Goal: Find specific page/section: Find specific page/section

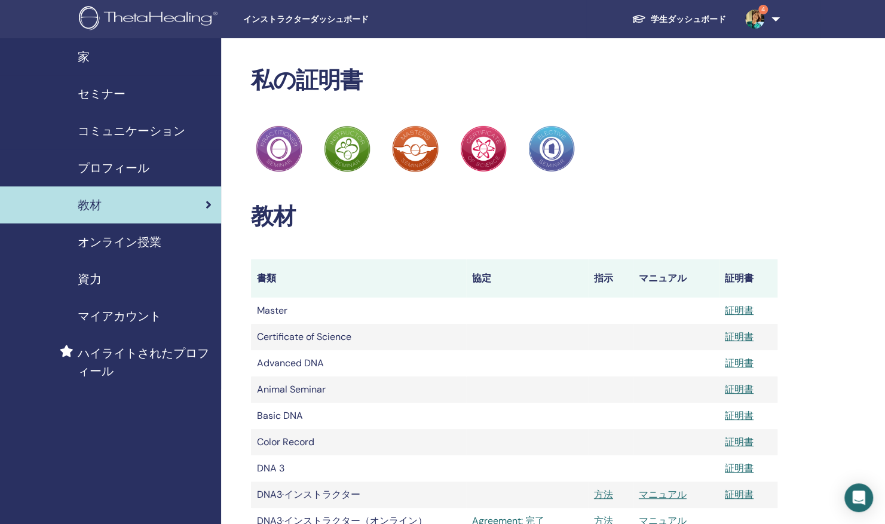
click at [105, 81] on link "セミナー" at bounding box center [110, 93] width 221 height 37
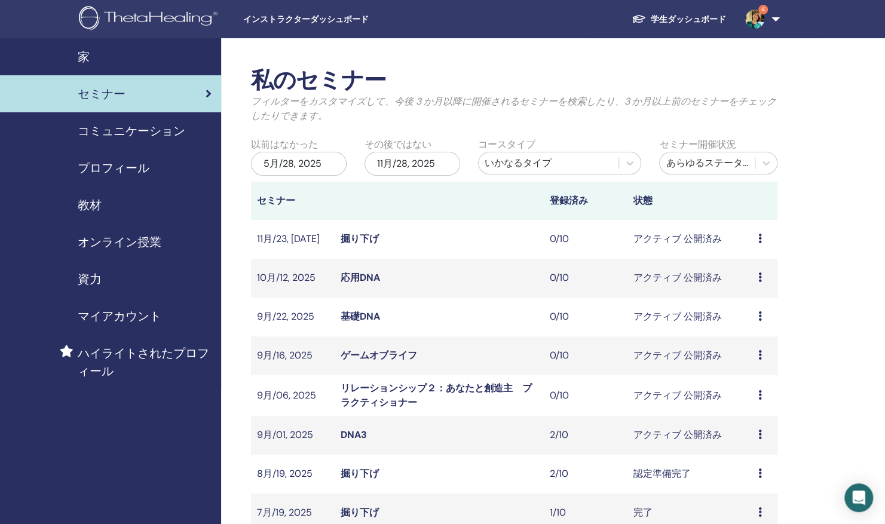
click at [298, 19] on span "インストラクターダッシュボード" at bounding box center [332, 19] width 179 height 13
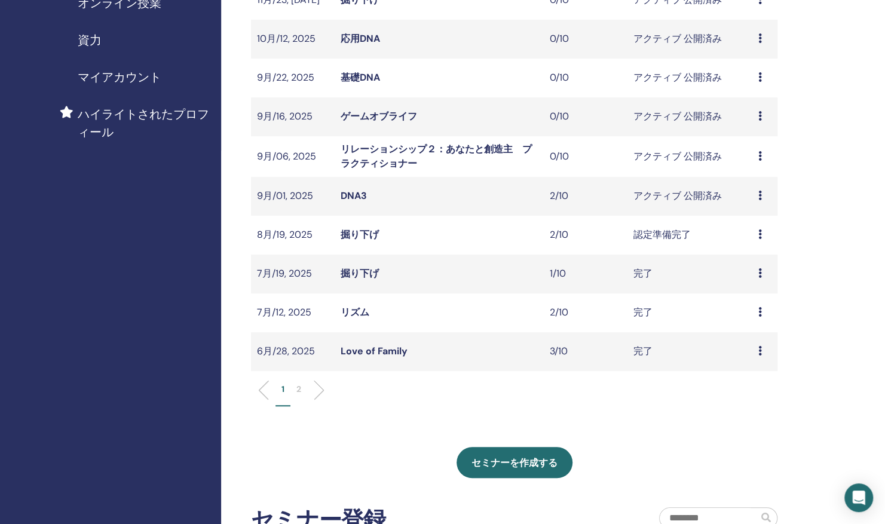
click at [100, 253] on div "家 セミナー コミュニケーション プロフィール 教材 オンライン授業" at bounding box center [110, 310] width 221 height 1022
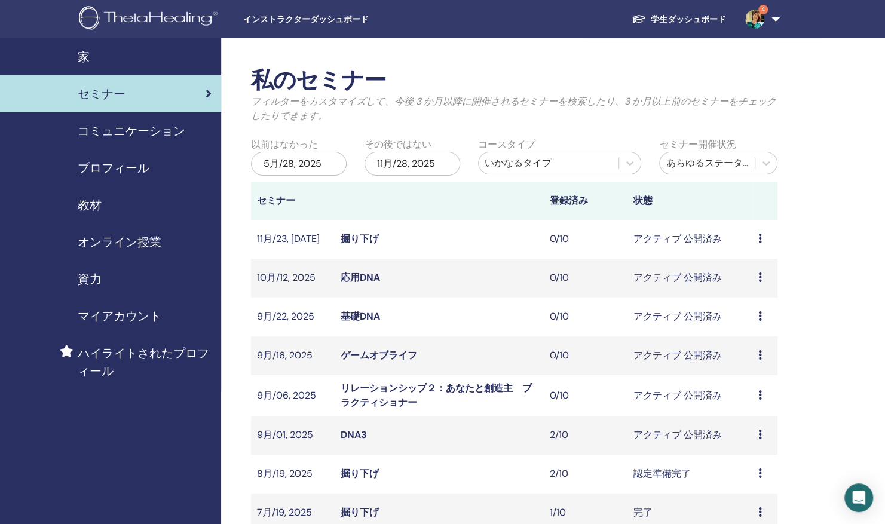
click at [752, 18] on img at bounding box center [754, 19] width 19 height 19
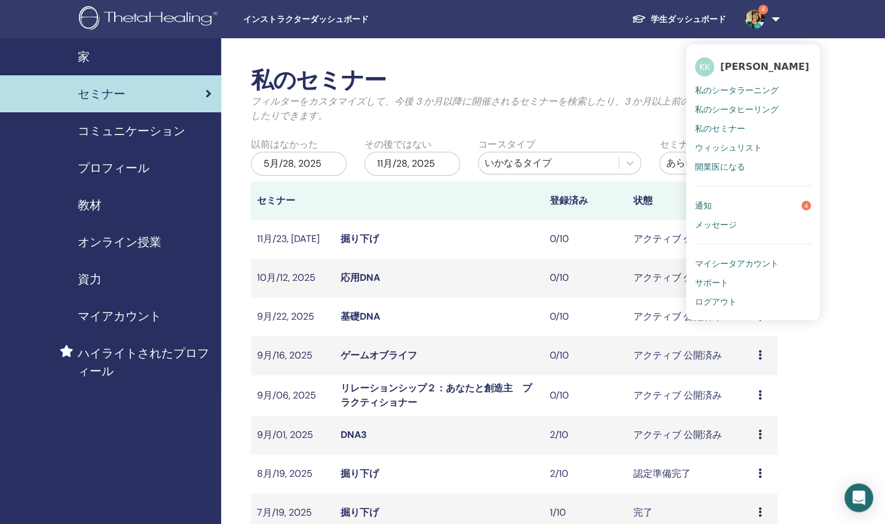
click at [732, 88] on span "私のシータラーニング" at bounding box center [737, 90] width 84 height 11
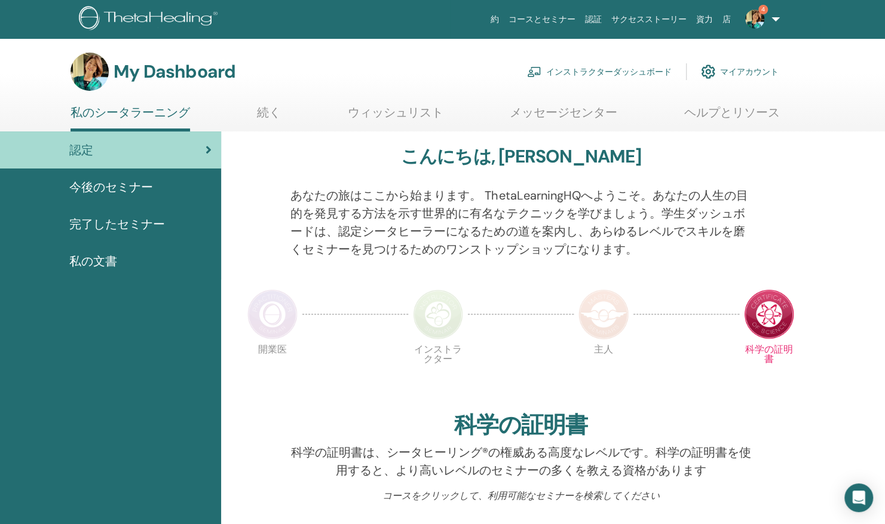
click at [539, 64] on link "インストラクターダッシュボード" at bounding box center [599, 72] width 145 height 26
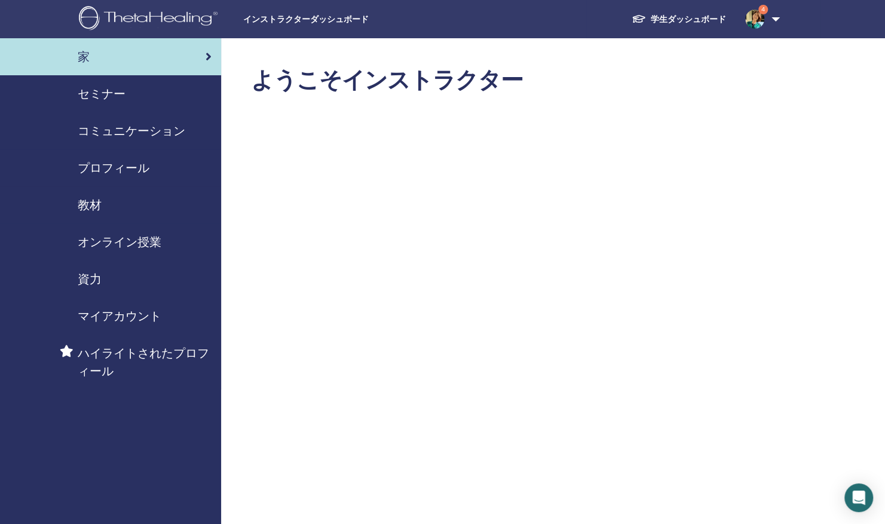
click at [106, 94] on span "セミナー" at bounding box center [102, 94] width 48 height 18
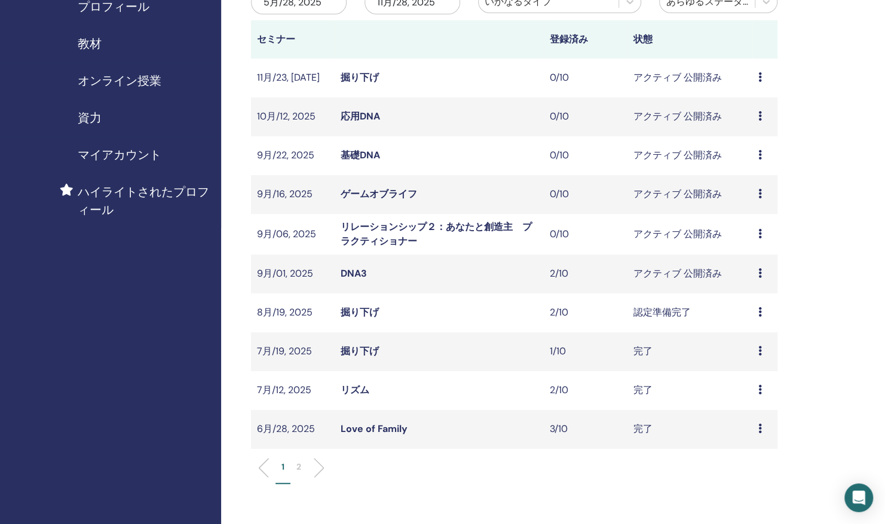
scroll to position [179, 0]
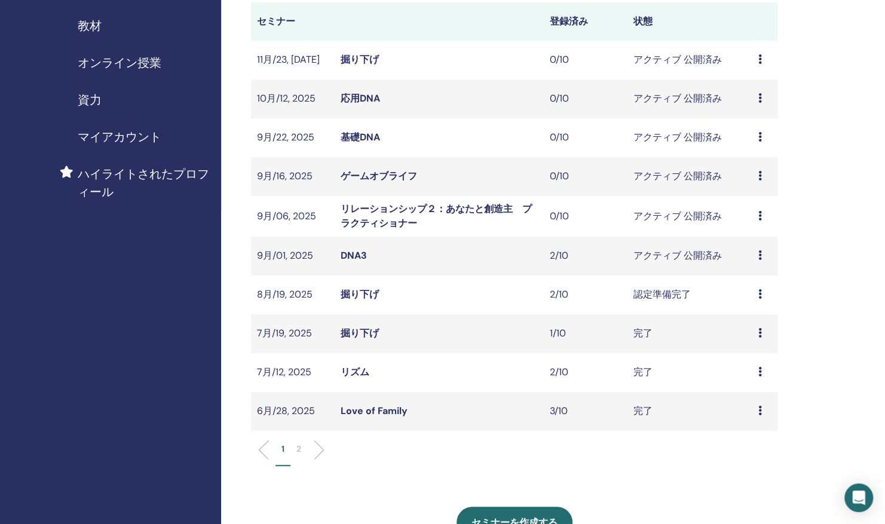
click at [350, 259] on link "DNA3" at bounding box center [354, 255] width 26 height 13
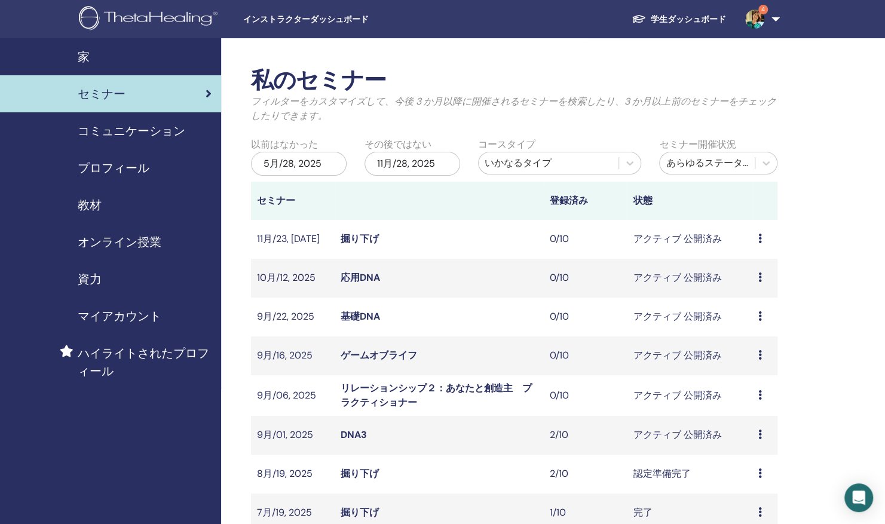
click at [773, 16] on link "4" at bounding box center [759, 19] width 49 height 38
